Goal: Find contact information

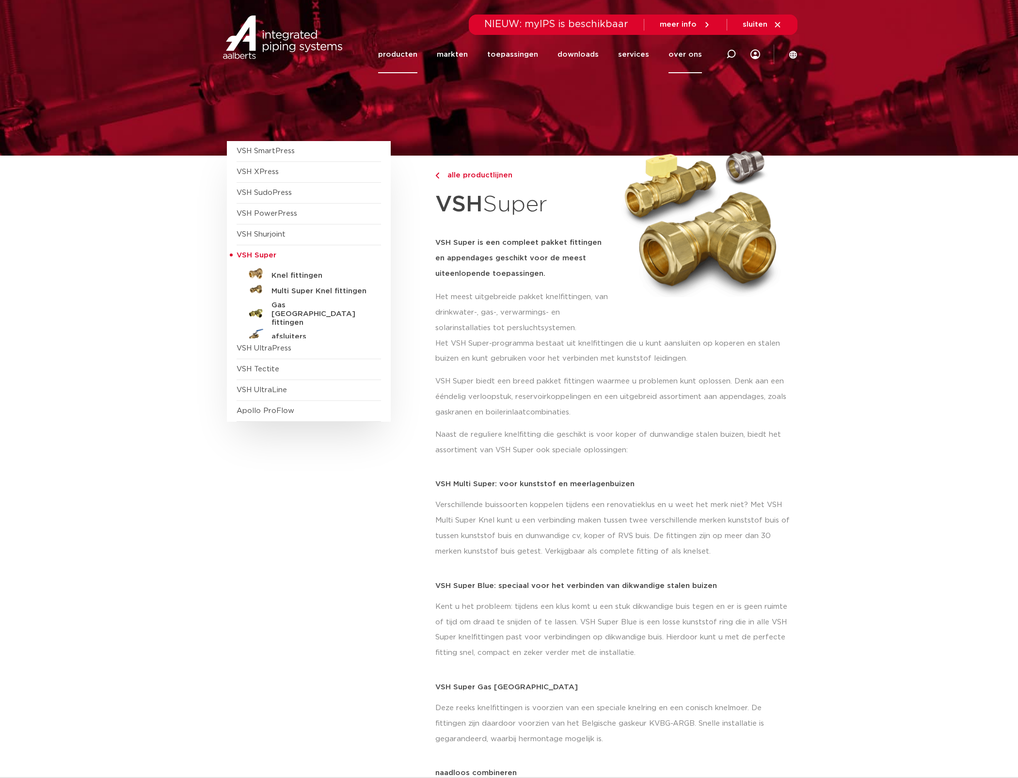
click at [692, 51] on link "over ons" at bounding box center [685, 54] width 33 height 37
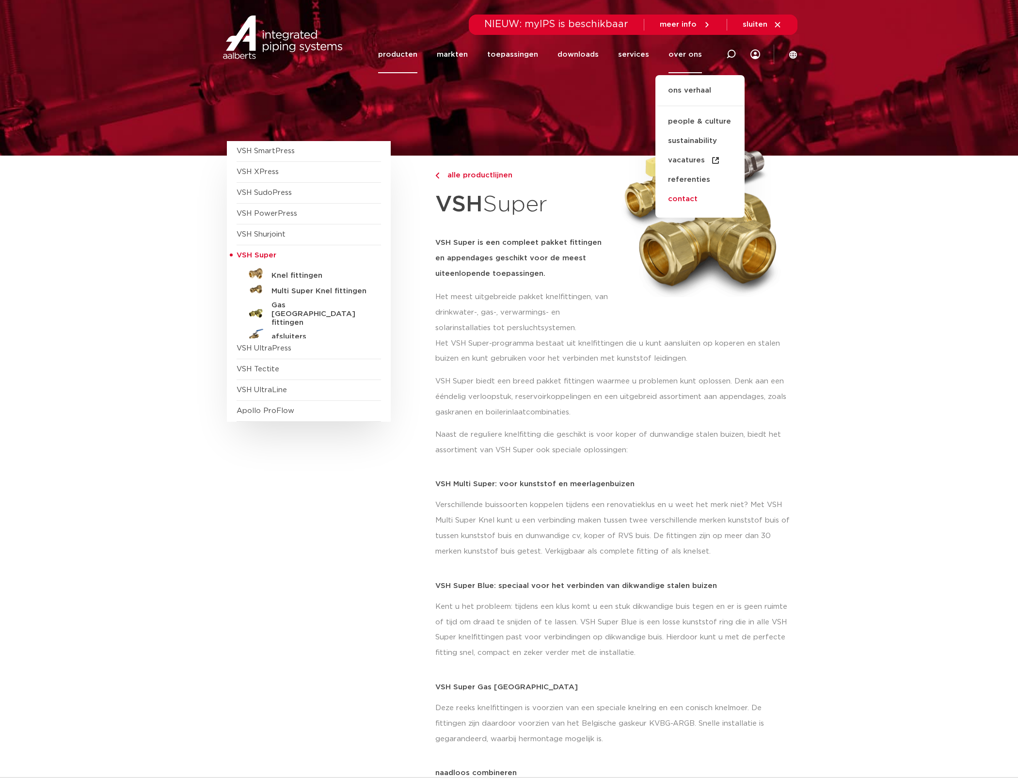
click at [693, 197] on link "contact" at bounding box center [700, 199] width 89 height 19
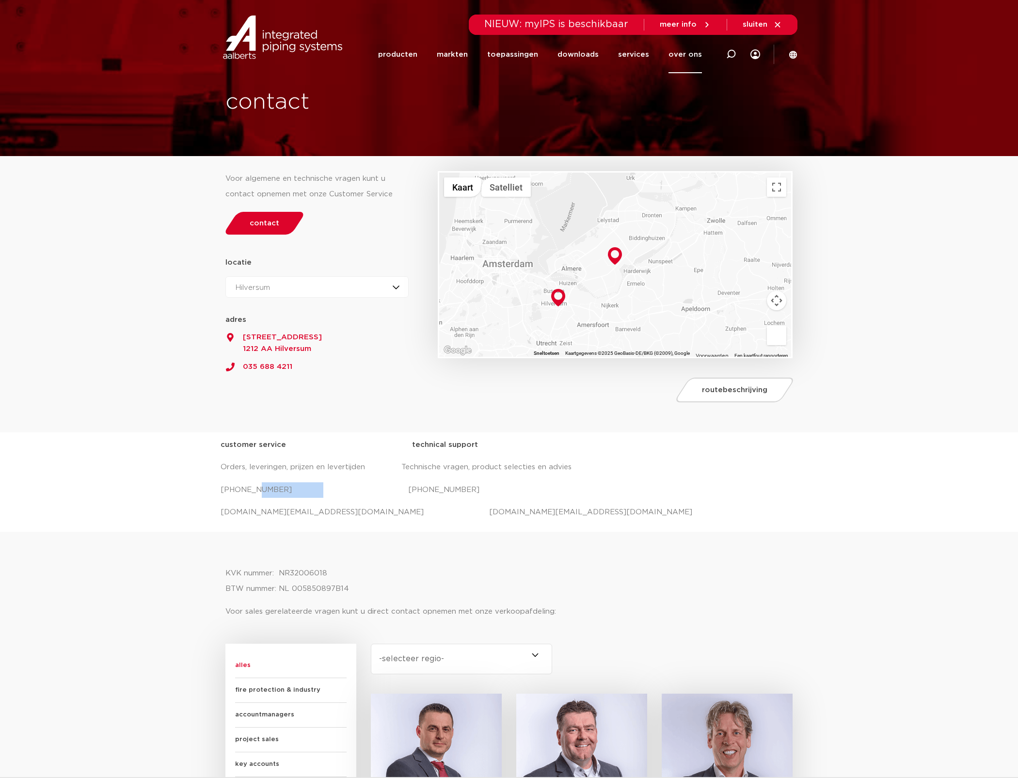
drag, startPoint x: 301, startPoint y: 492, endPoint x: 249, endPoint y: 490, distance: 51.9
click at [249, 490] on p "[PHONE_NUMBER] [PHONE_NUMBER]" at bounding box center [509, 491] width 577 height 16
